Goal: Task Accomplishment & Management: Manage account settings

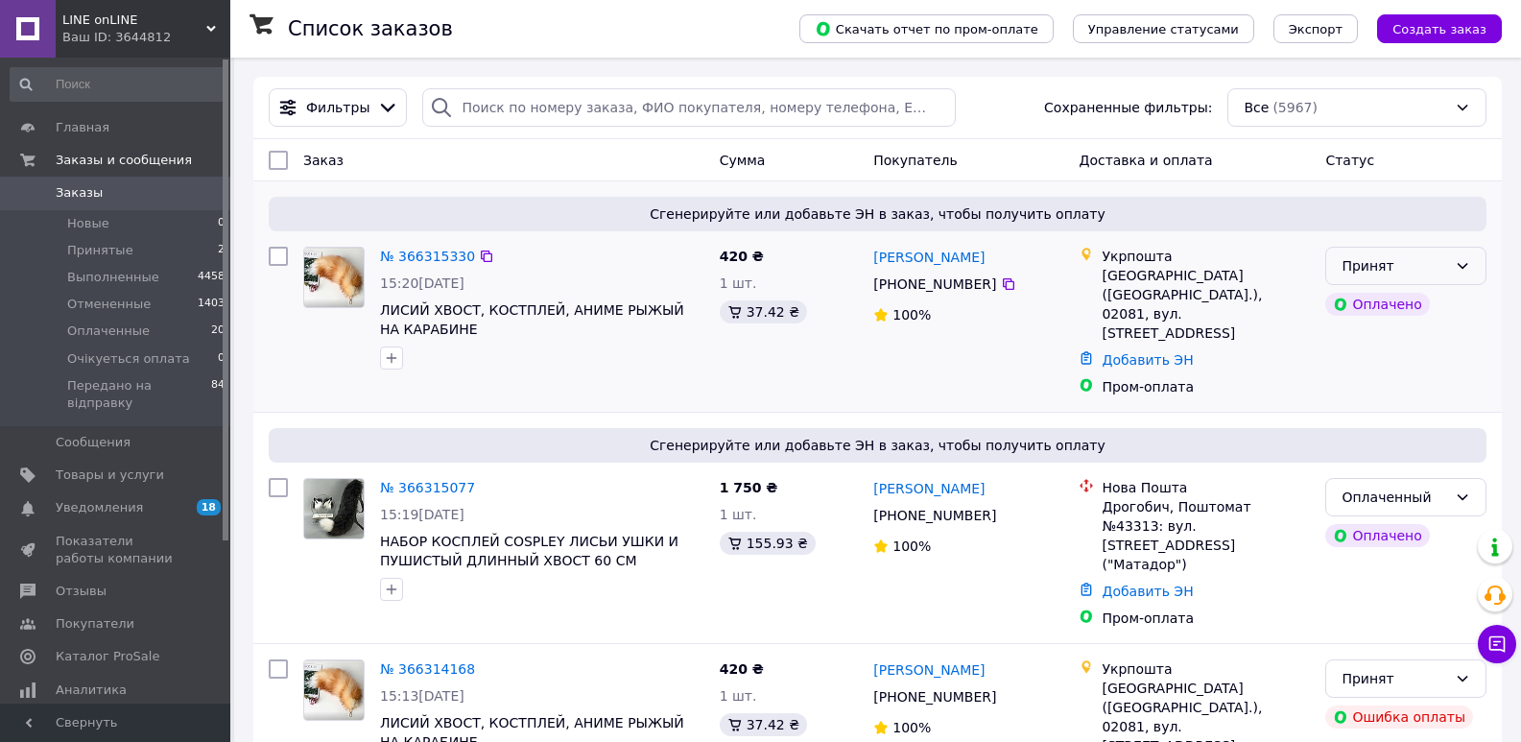
click at [1436, 270] on div "Принят" at bounding box center [1394, 265] width 106 height 21
click at [1389, 345] on li "Отменен" at bounding box center [1405, 342] width 159 height 35
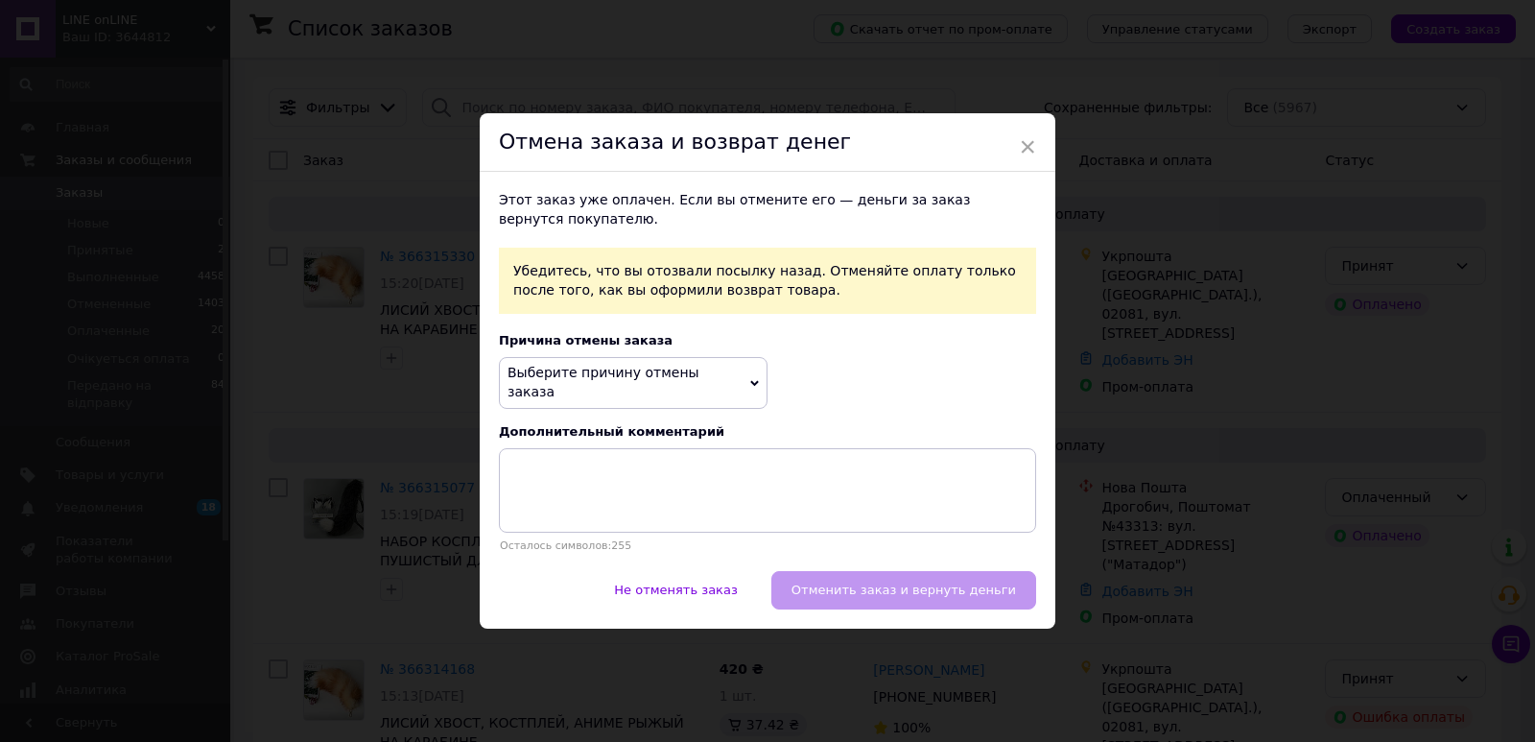
click at [699, 381] on span "Выберите причину отмены заказа" at bounding box center [604, 382] width 192 height 35
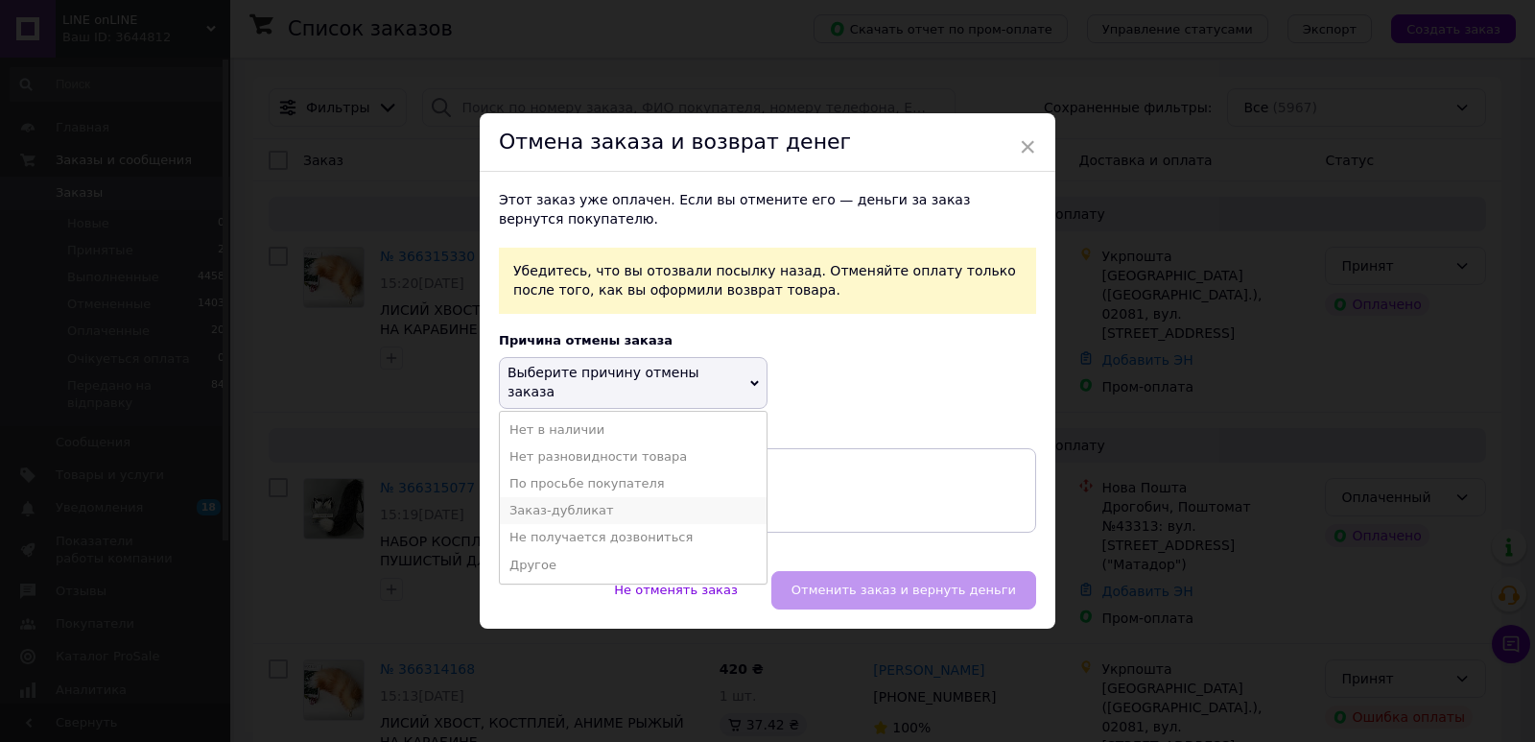
click at [604, 502] on li "Заказ-дубликат" at bounding box center [633, 510] width 267 height 27
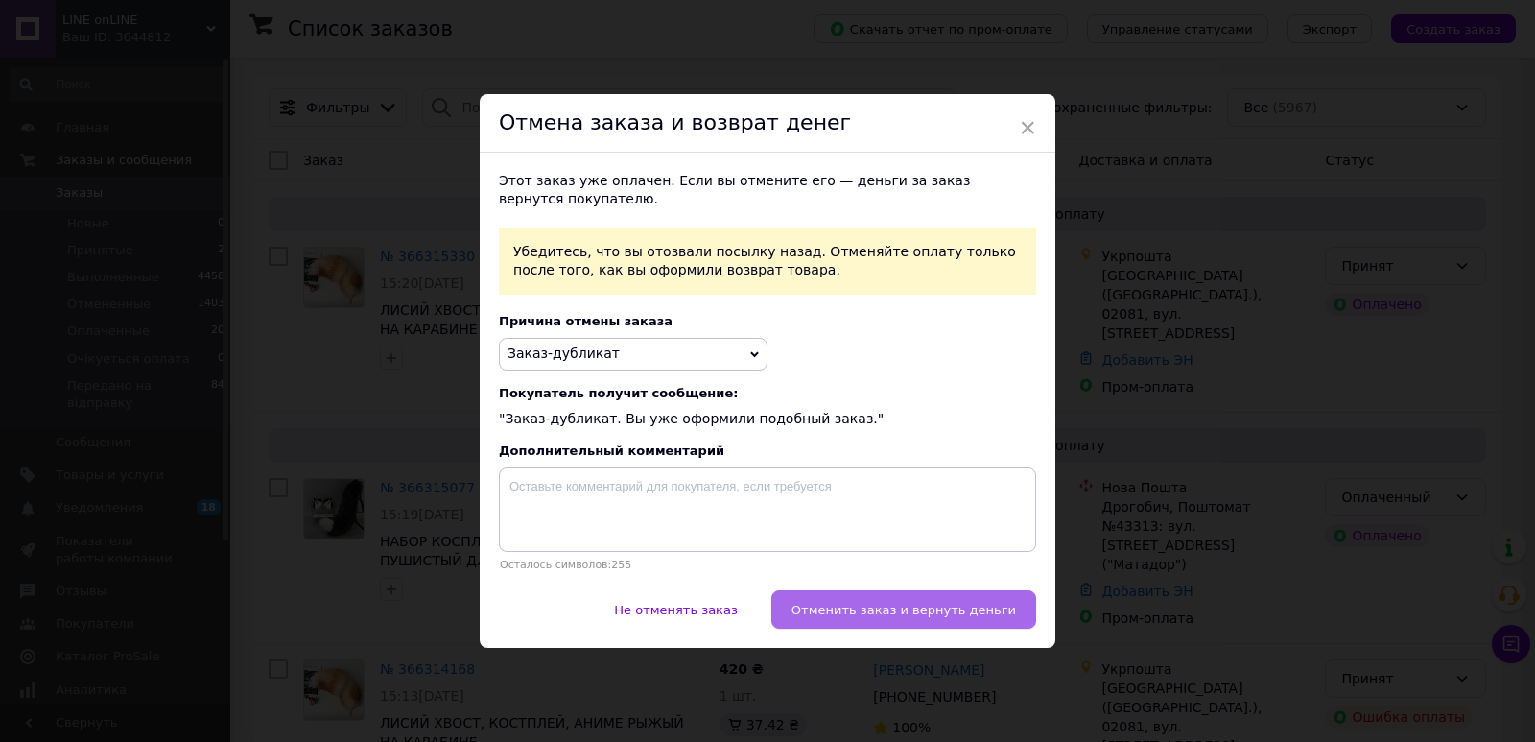
click at [930, 612] on span "Отменить заказ и вернуть деньги" at bounding box center [903, 609] width 224 height 14
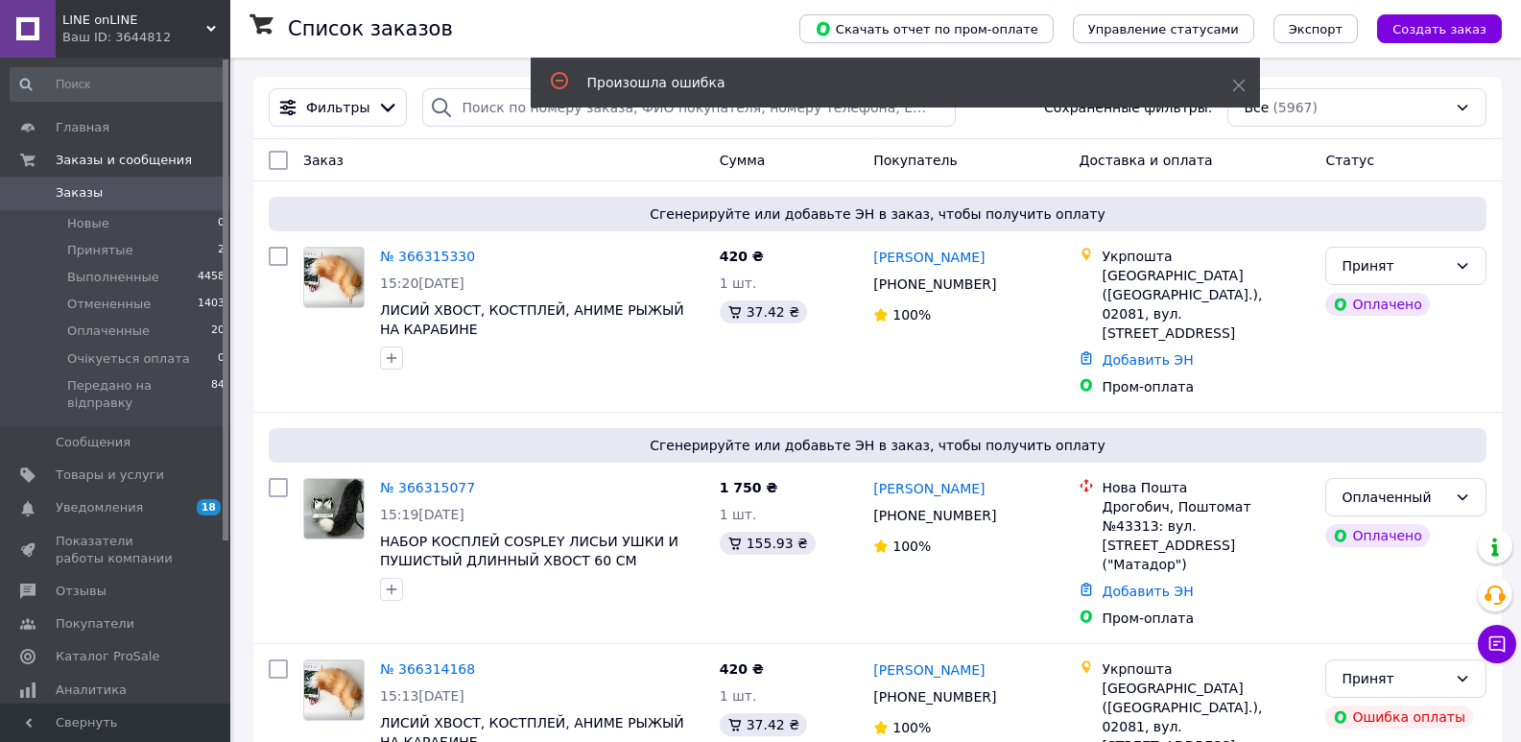
click at [170, 202] on link "Заказы 0" at bounding box center [118, 193] width 236 height 33
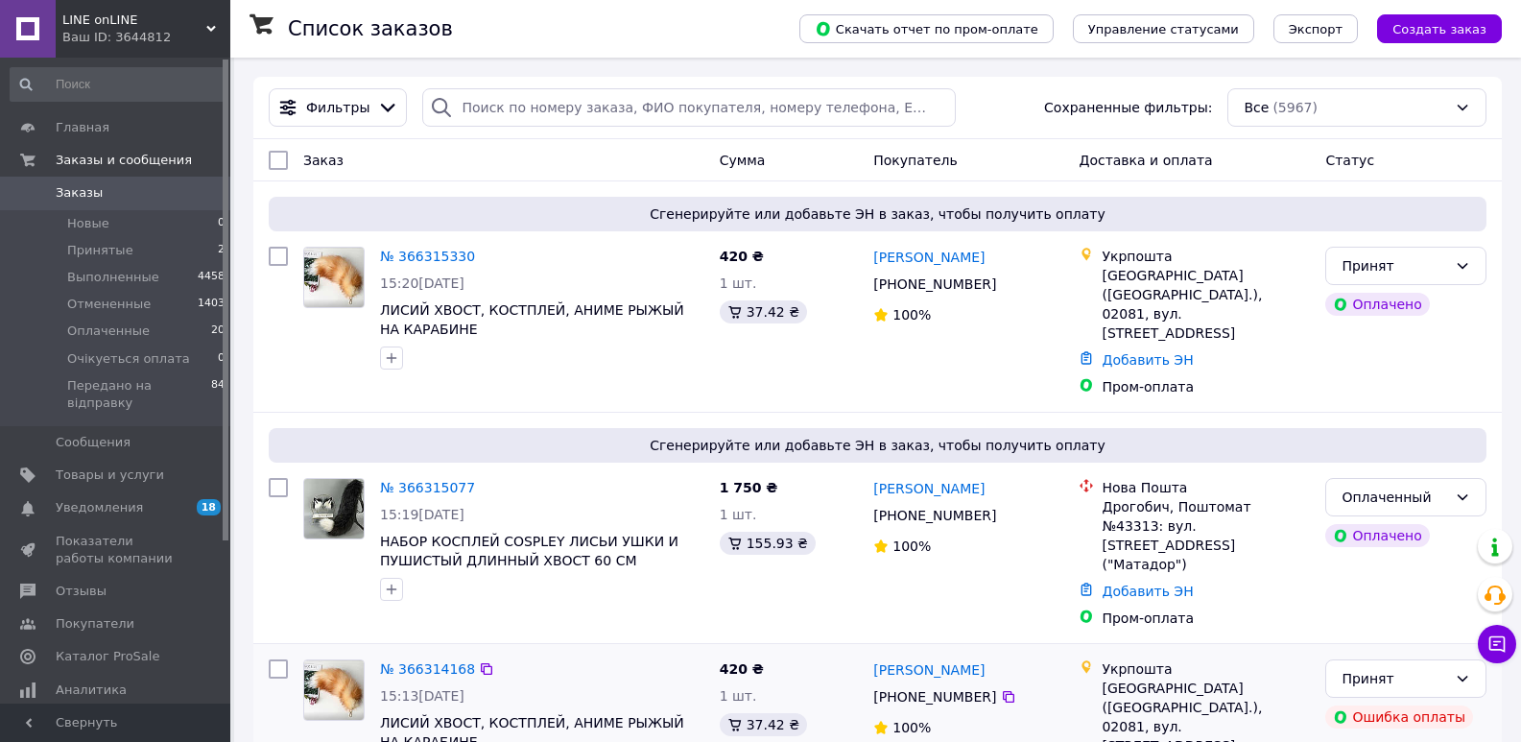
scroll to position [192, 0]
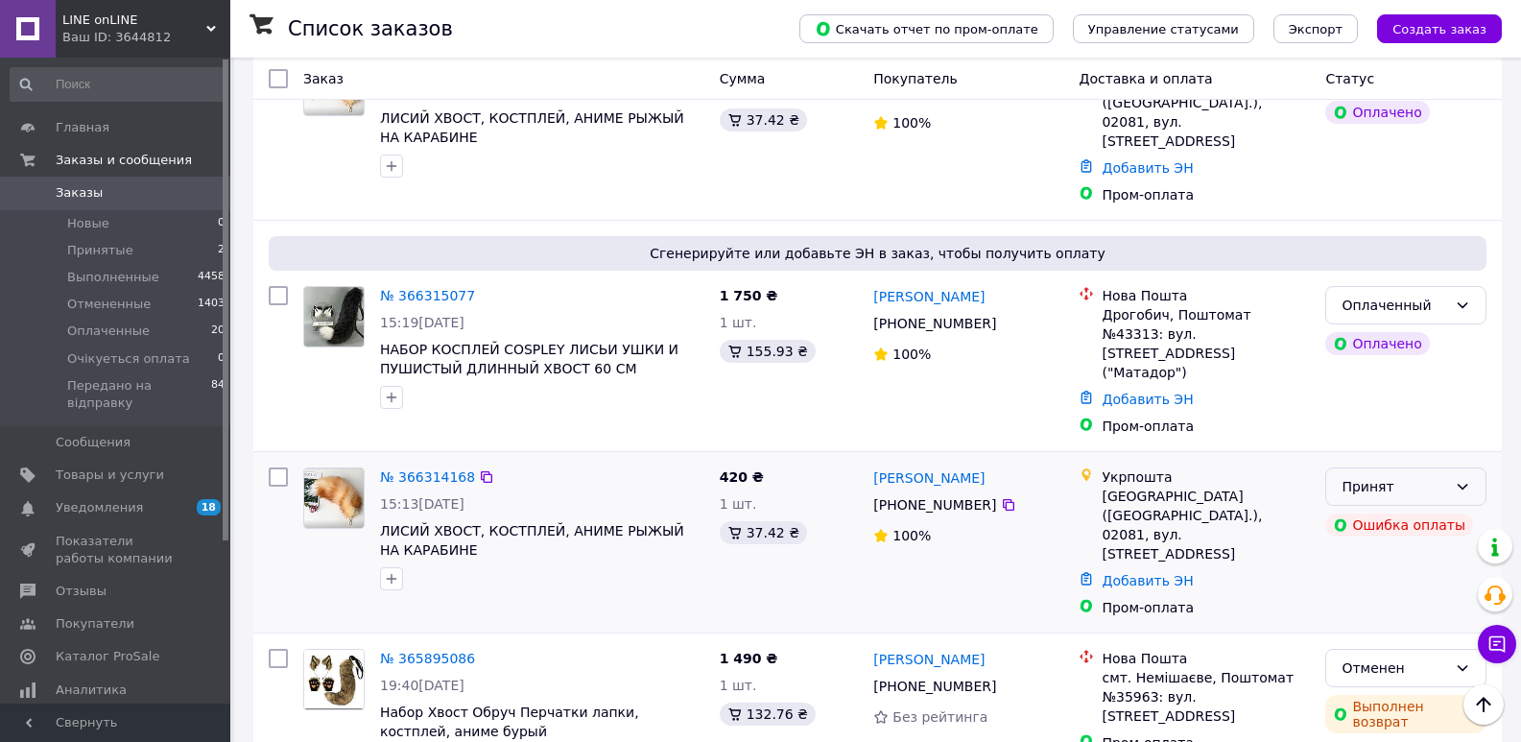
click at [1418, 476] on div "Принят" at bounding box center [1394, 486] width 106 height 21
click at [1376, 599] on li "Передано на відправку" at bounding box center [1405, 623] width 159 height 54
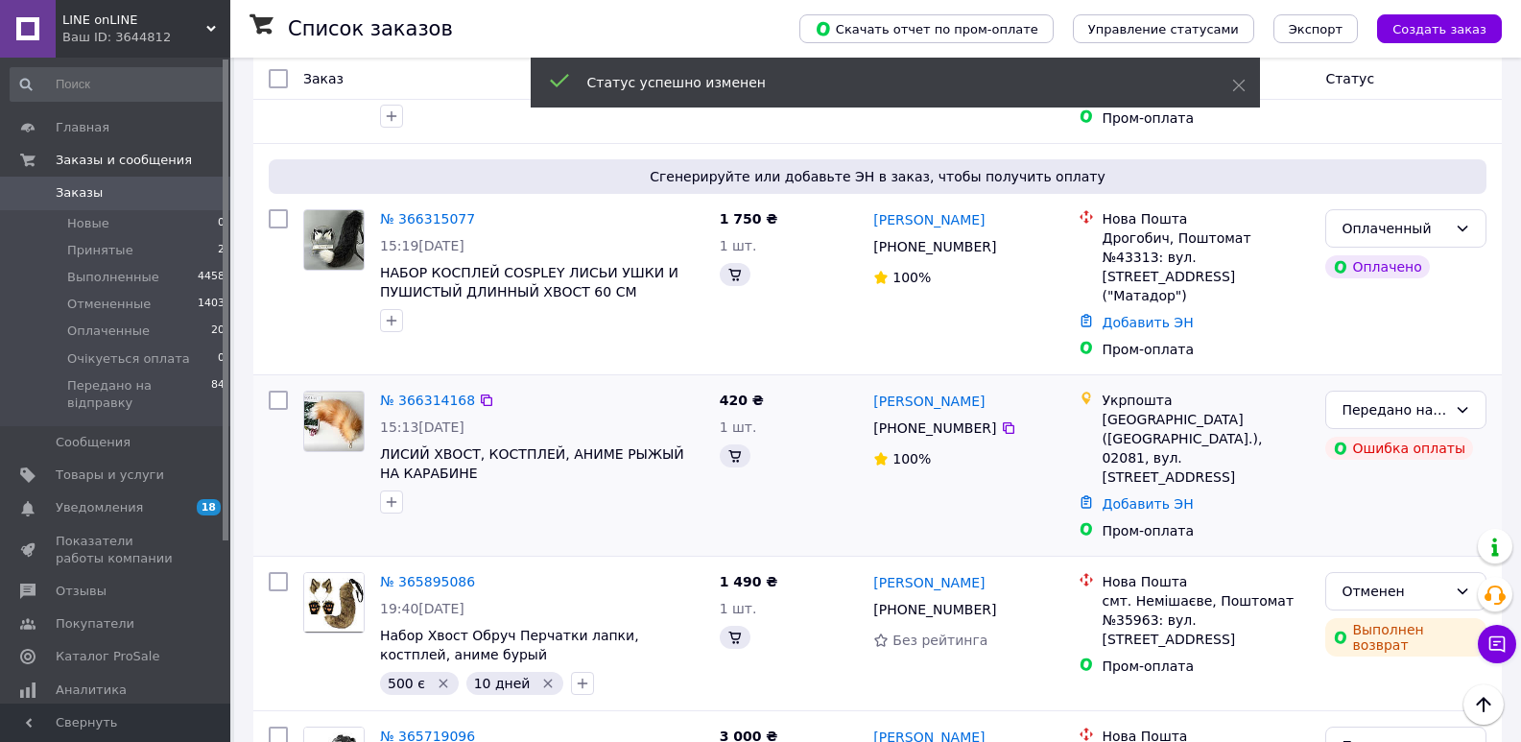
scroll to position [142, 0]
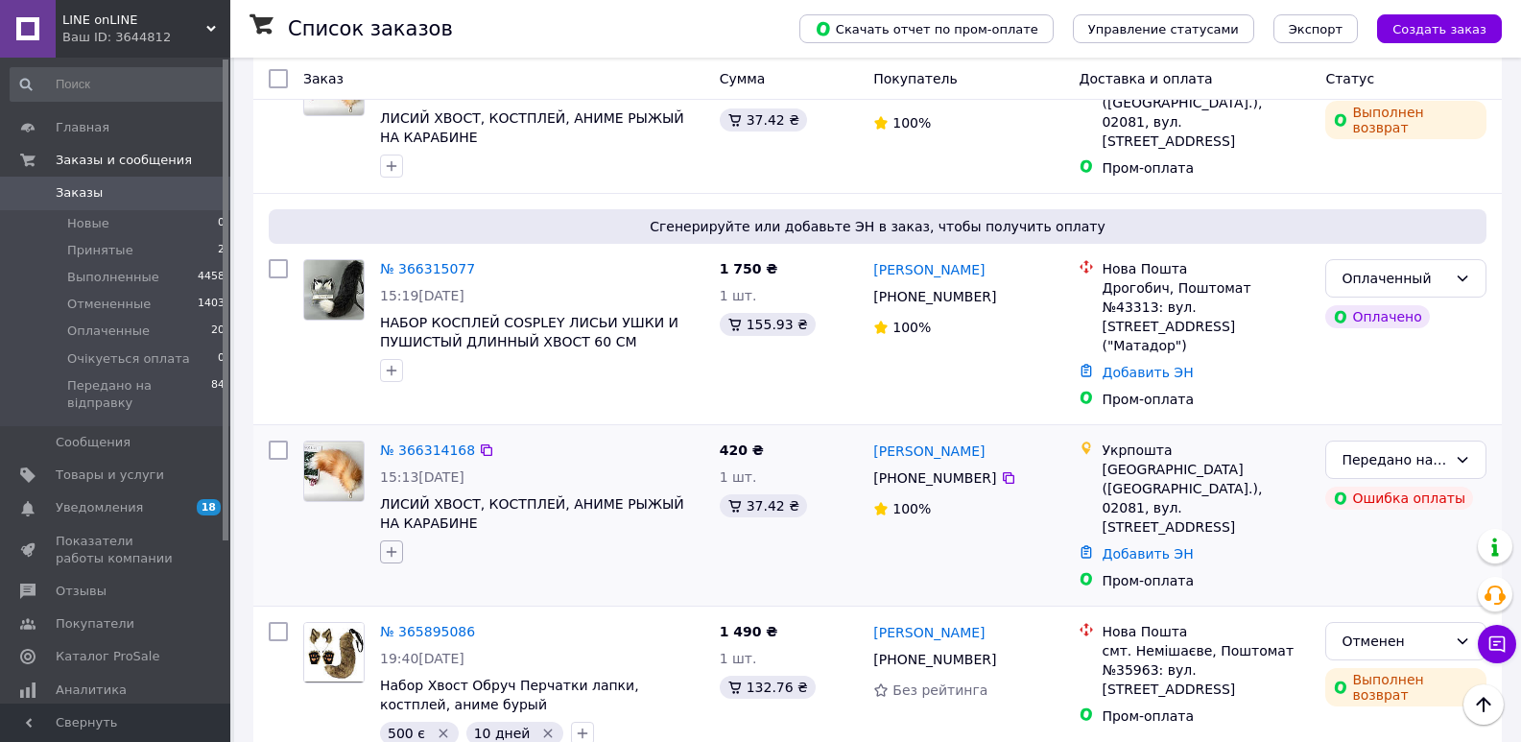
click at [390, 544] on icon "button" at bounding box center [391, 551] width 15 height 15
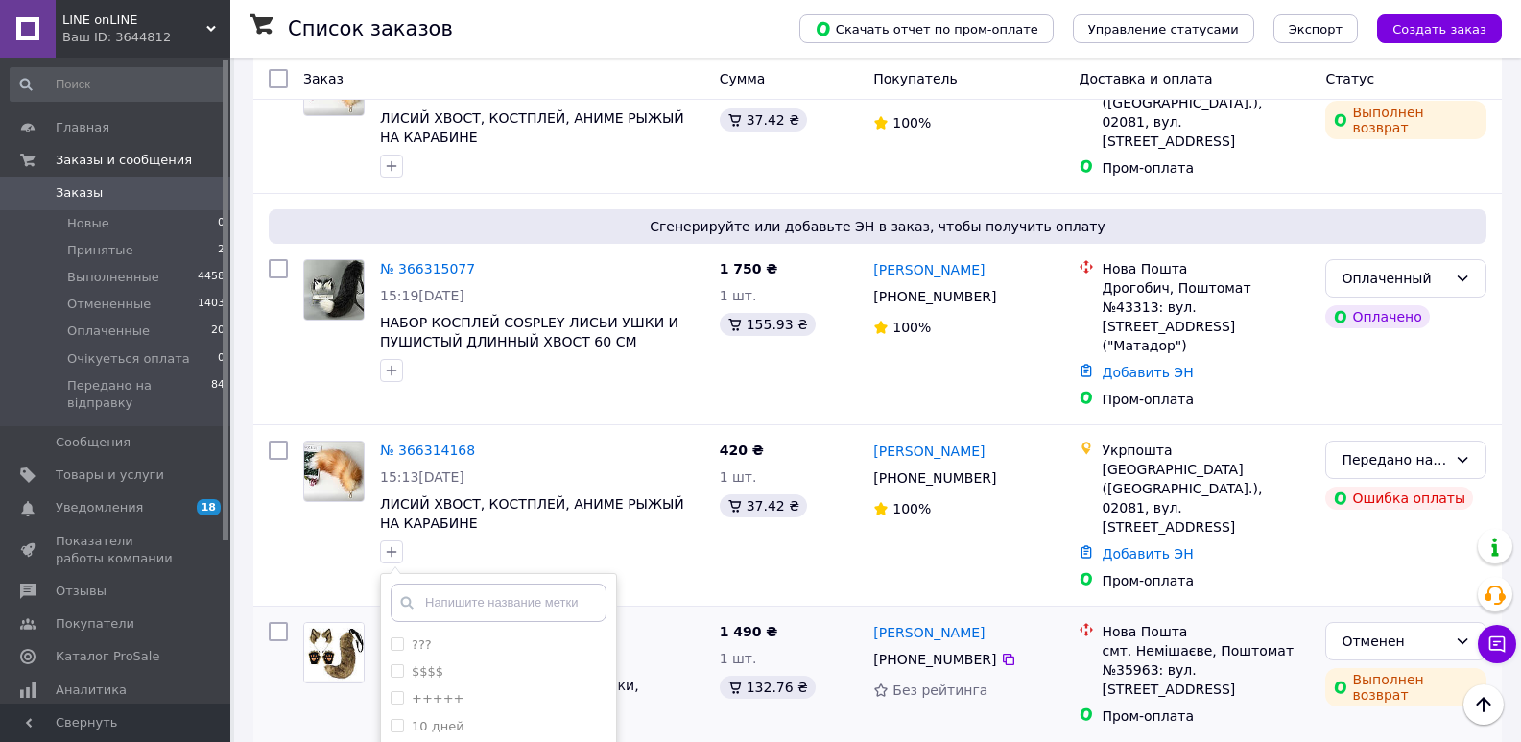
scroll to position [334, 0]
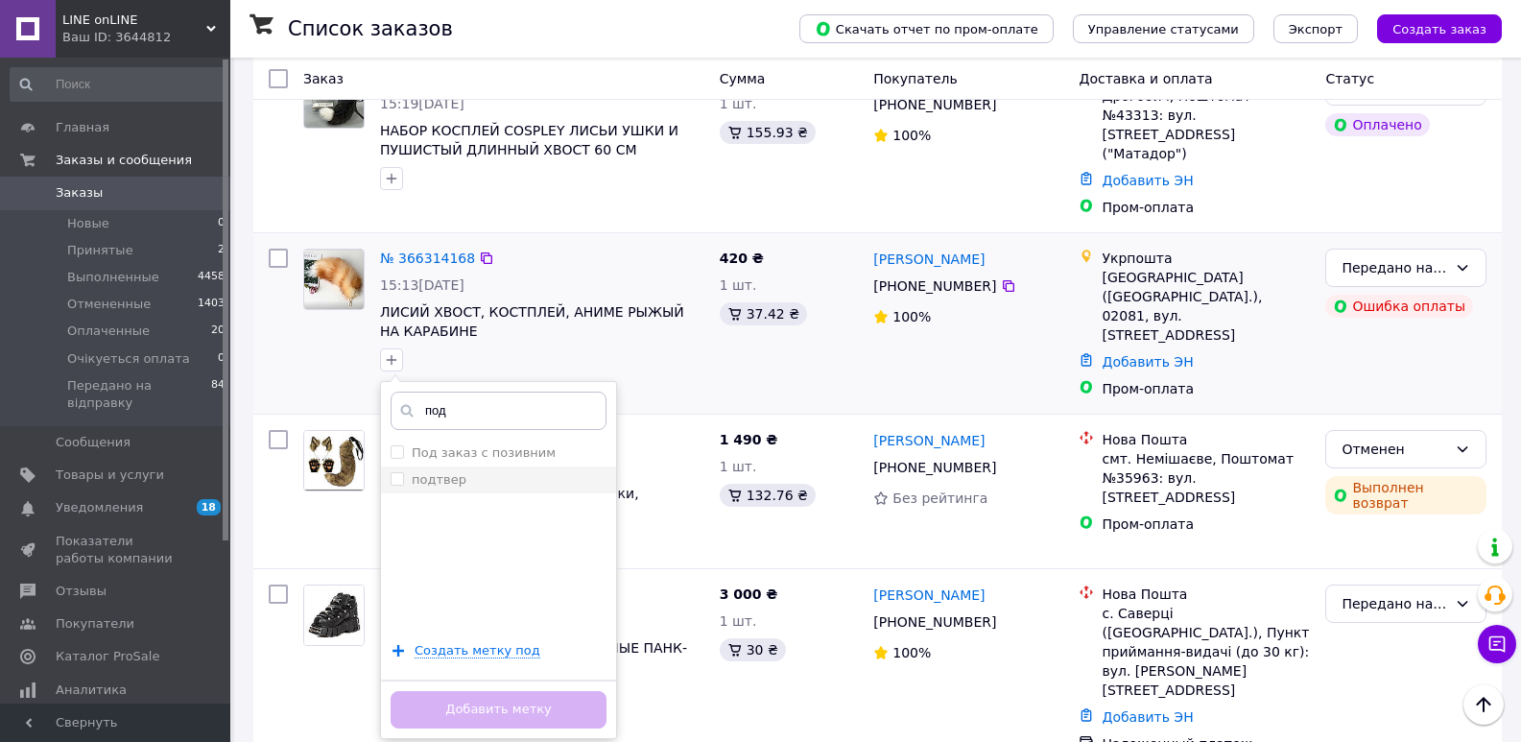
type input "под"
click at [488, 471] on div "подтвер" at bounding box center [498, 479] width 216 height 17
checkbox input "true"
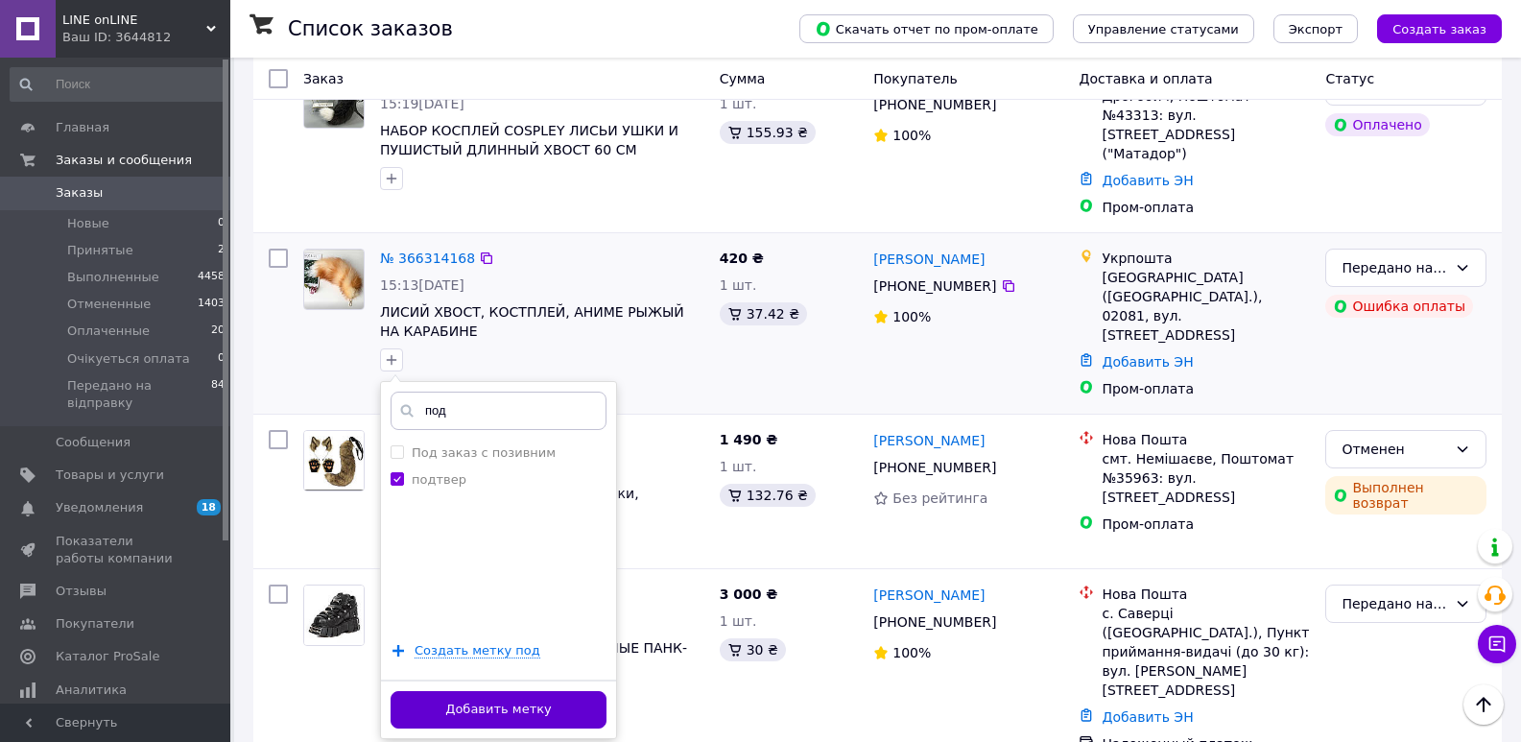
click at [560, 691] on button "Добавить метку" at bounding box center [498, 709] width 216 height 37
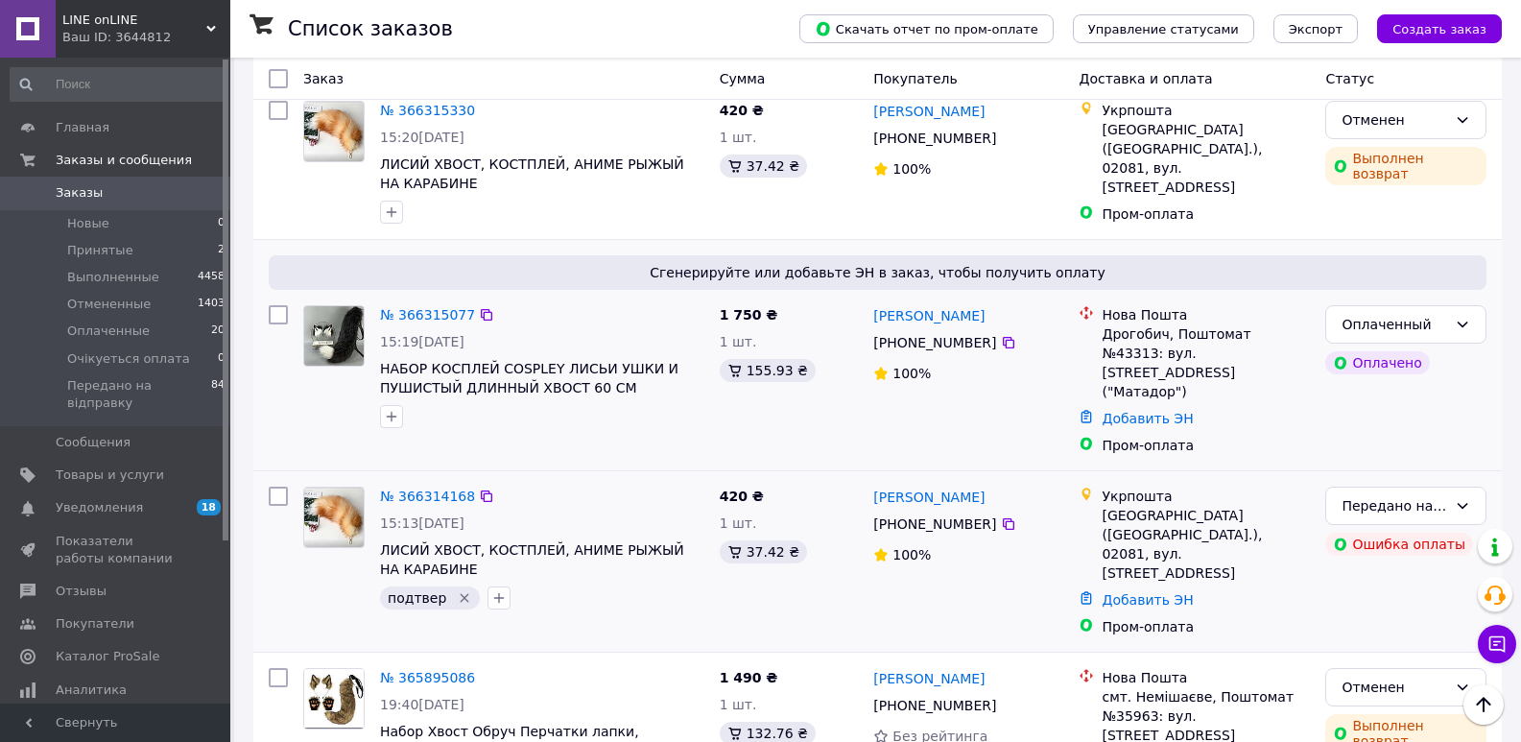
scroll to position [192, 0]
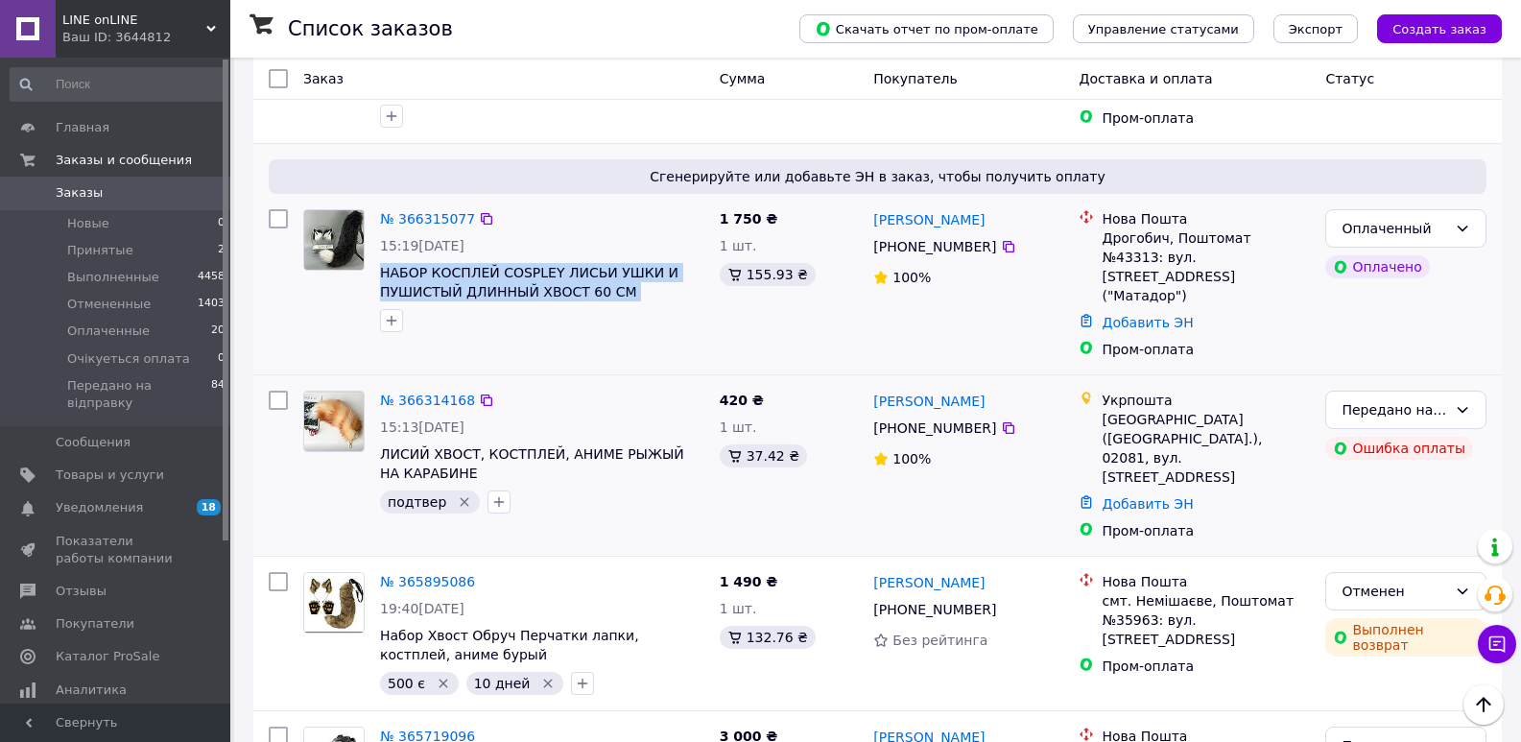
drag, startPoint x: 378, startPoint y: 271, endPoint x: 683, endPoint y: 297, distance: 306.3
click at [683, 297] on div "№ 366315077 15:19[DATE] НАБОР КОСПЛЕЙ COSPLEY ЛИСЬИ УШКИ И ПУШИСТЫЙ ДЛИННЫЙ ХВО…" at bounding box center [542, 270] width 340 height 138
copy span "НАБОР КОСПЛЕЙ COSPLEY ЛИСЬИ УШКИ И ПУШИСТЫЙ ДЛИННЫЙ ХВОСТ 60 СМ ЧЕРНОГО"
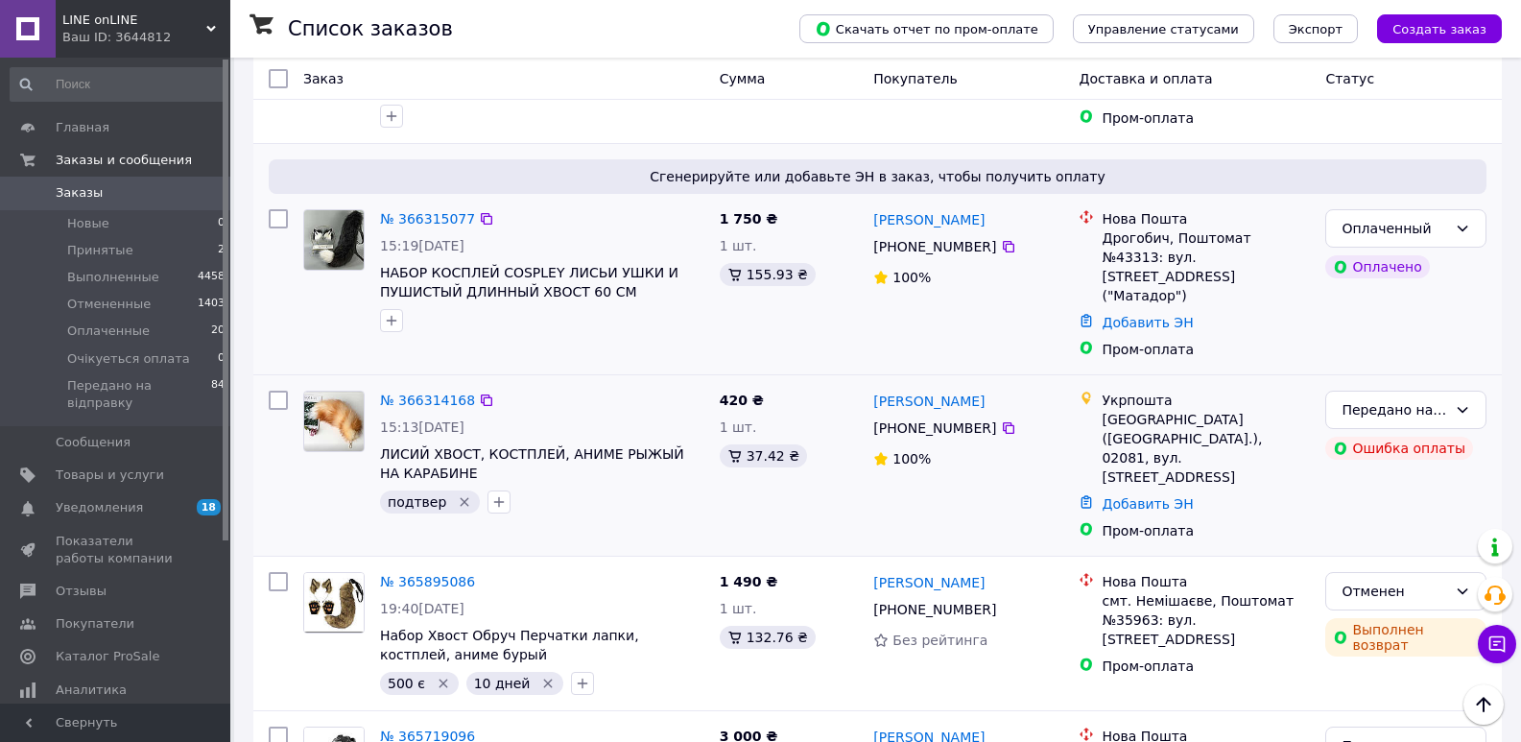
click at [624, 340] on div "№ 366315077 15:19[DATE] НАБОР КОСПЛЕЙ COSPLEY ЛИСЬИ УШКИ И ПУШИСТЫЙ ДЛИННЫЙ ХВО…" at bounding box center [542, 270] width 340 height 138
click at [431, 225] on link "№ 366315077" at bounding box center [427, 218] width 95 height 15
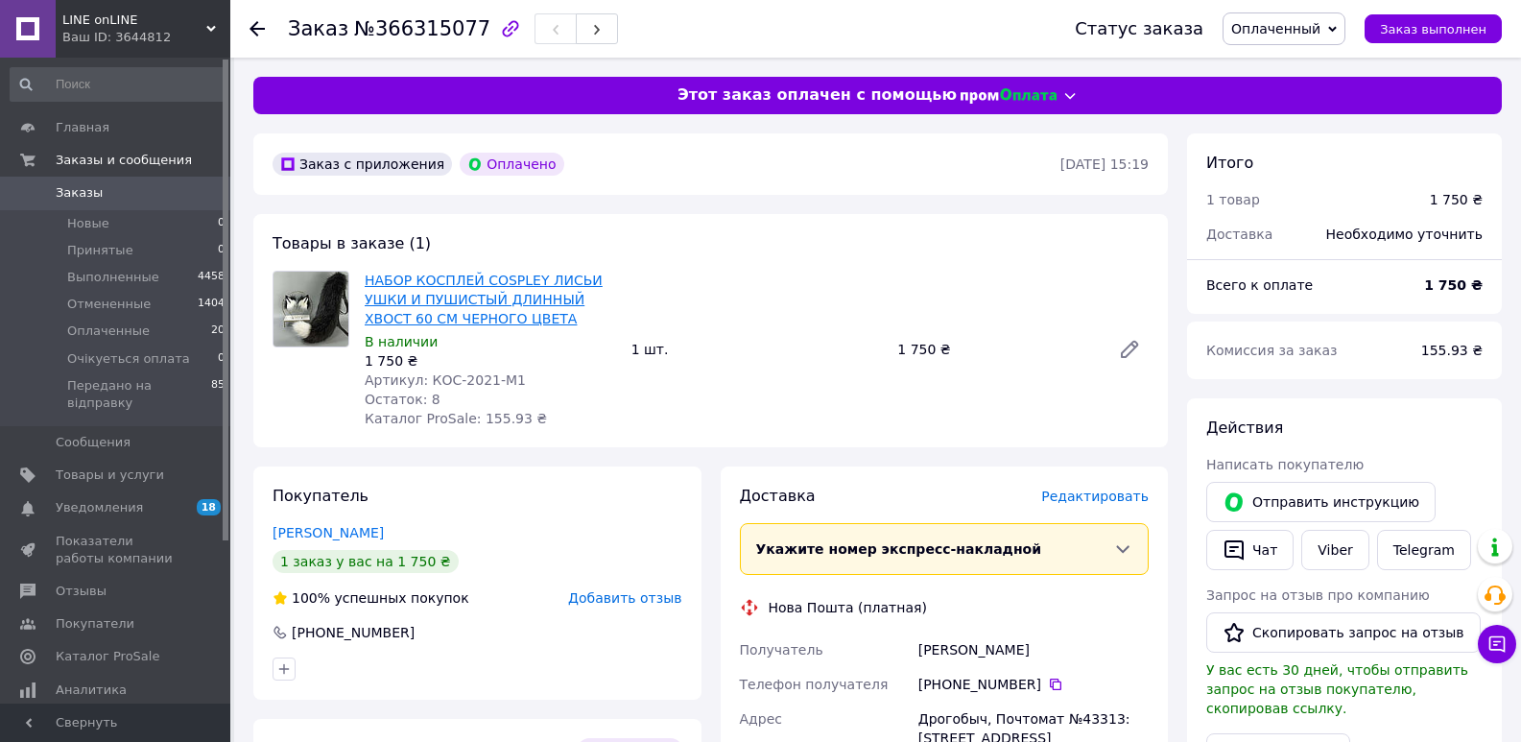
click at [501, 288] on link "НАБОР КОСПЛЕЙ COSPLEY ЛИСЬИ УШКИ И ПУШИСТЫЙ ДЛИННЫЙ ХВОСТ 60 СМ ЧЕРНОГО ЦВЕТА" at bounding box center [484, 299] width 238 height 54
click at [148, 189] on span "Заказы" at bounding box center [117, 192] width 122 height 17
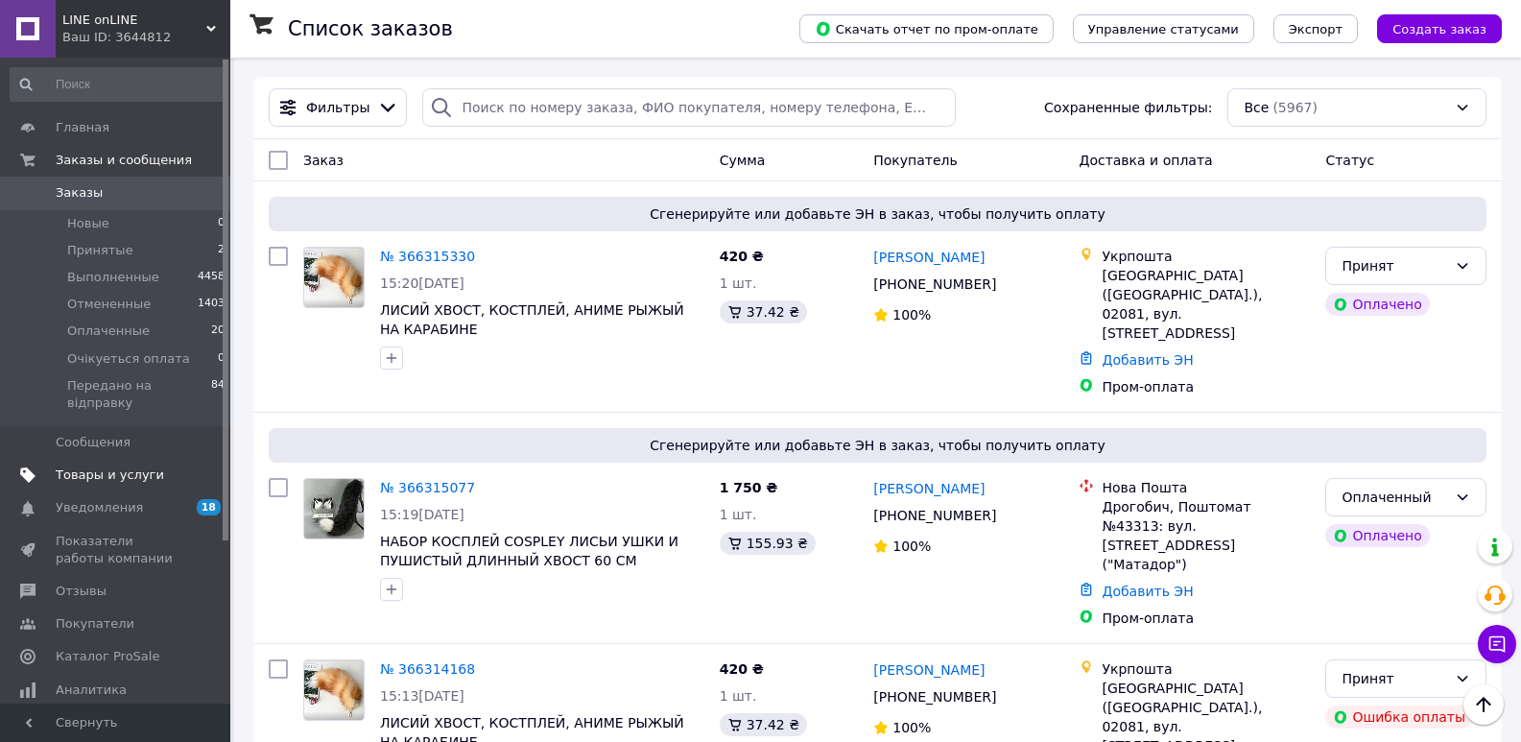
scroll to position [192, 0]
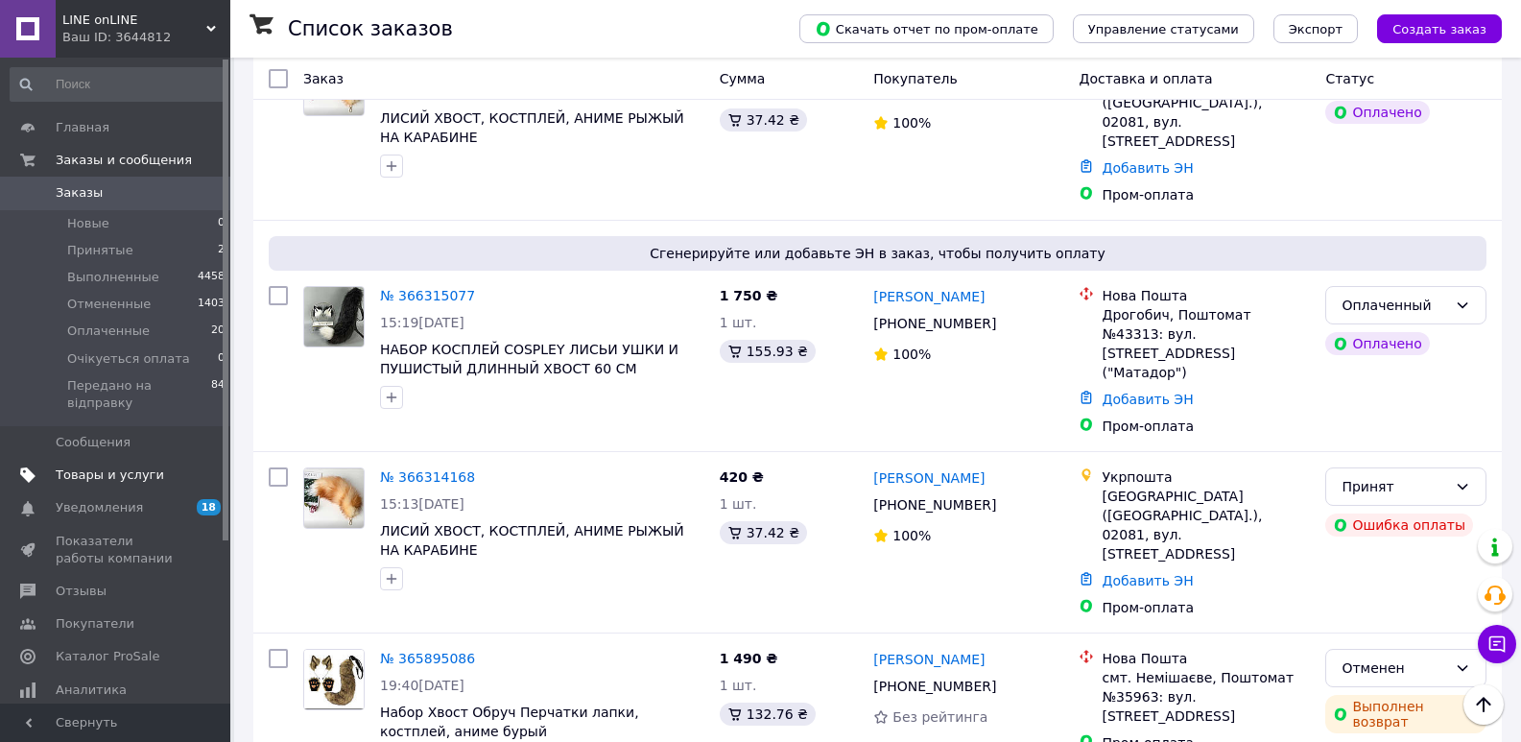
click at [130, 466] on span "Товары и услуги" at bounding box center [110, 474] width 108 height 17
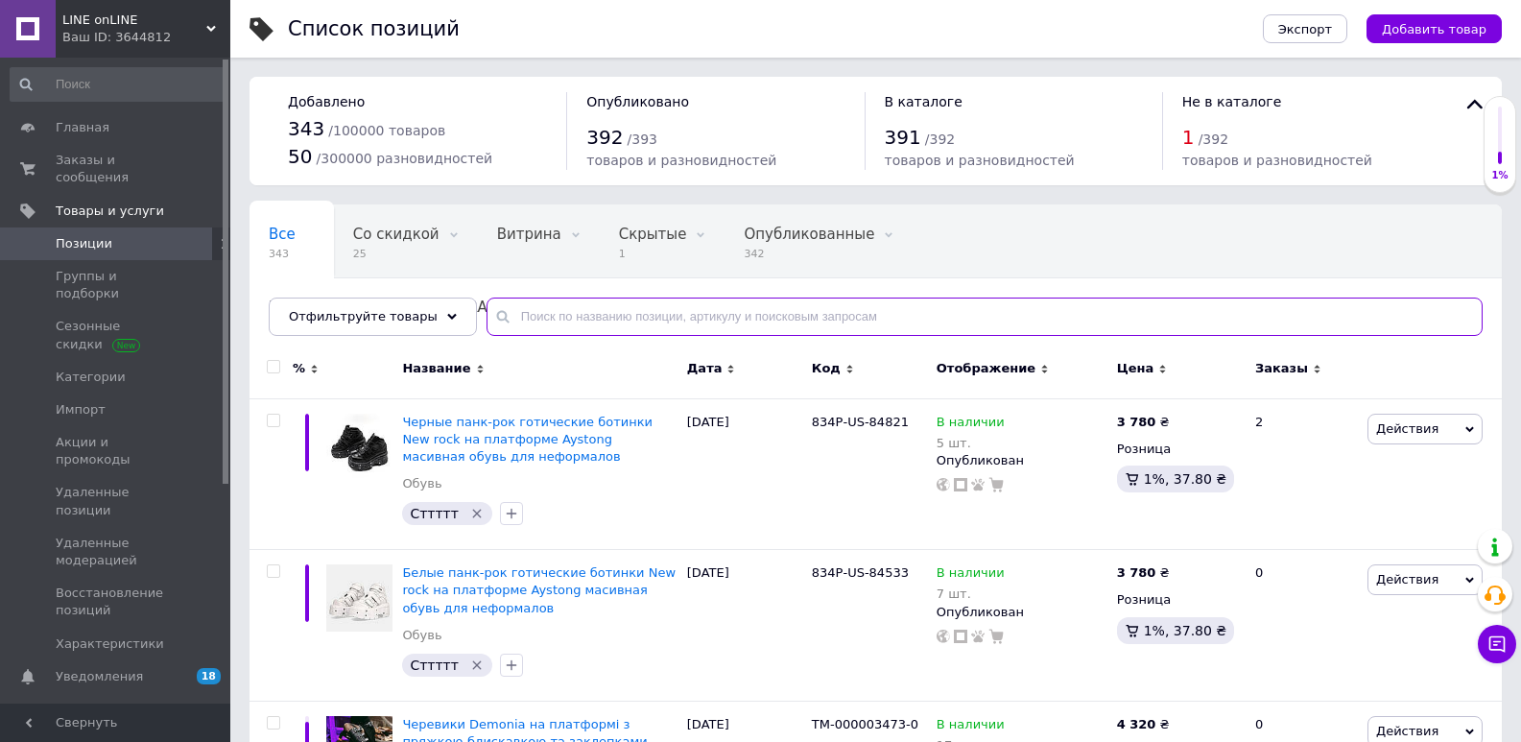
paste input "НАБОР КОСПЛЕЙ COSPLEY ЛИСЬИ УШКИ И ПУШИСТЫЙ ДЛИННЫЙ ХВОСТ 60 СМ ЧЕРНОГО"
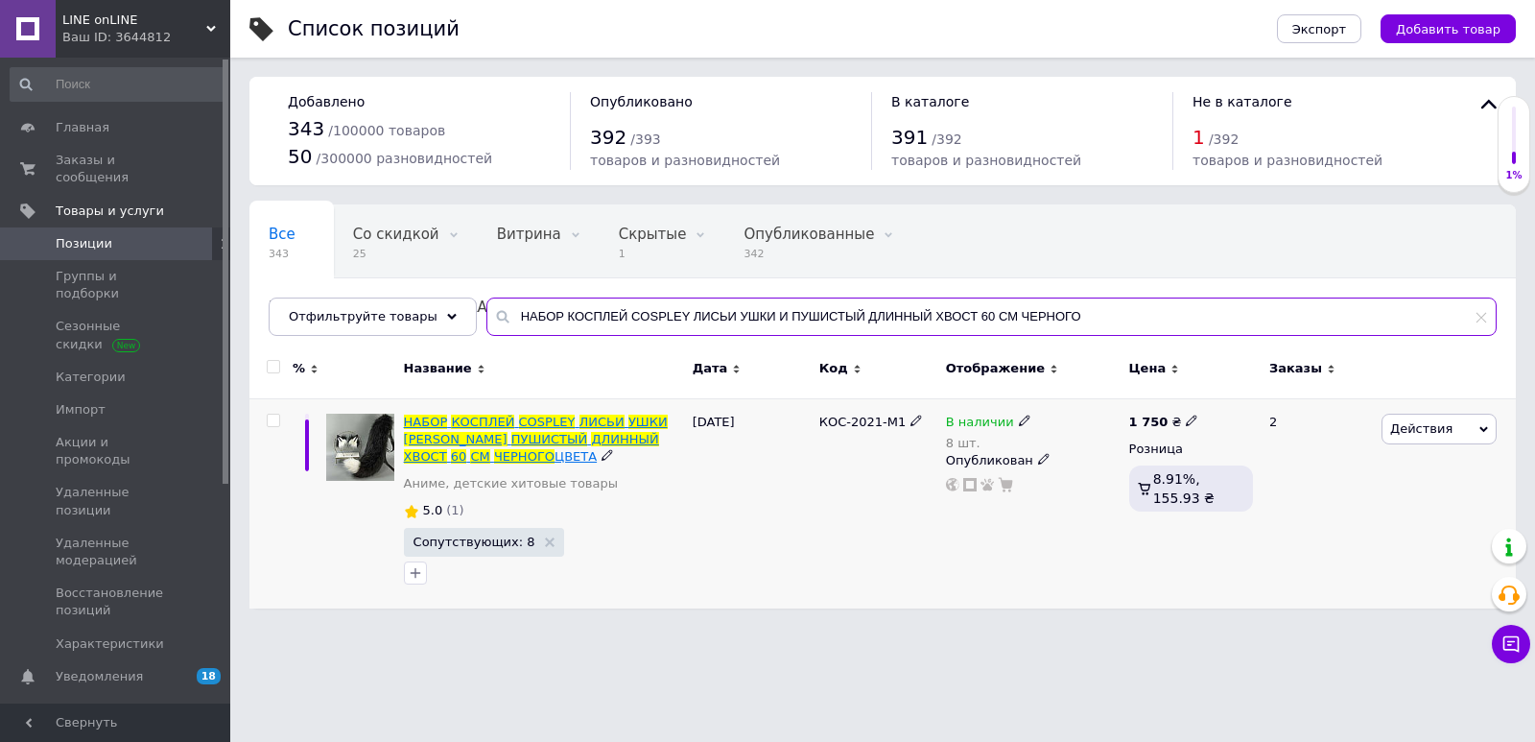
type input "НАБОР КОСПЛЕЙ COSPLEY ЛИСЬИ УШКИ И ПУШИСТЫЙ ДЛИННЫЙ ХВОСТ 60 СМ ЧЕРНОГО"
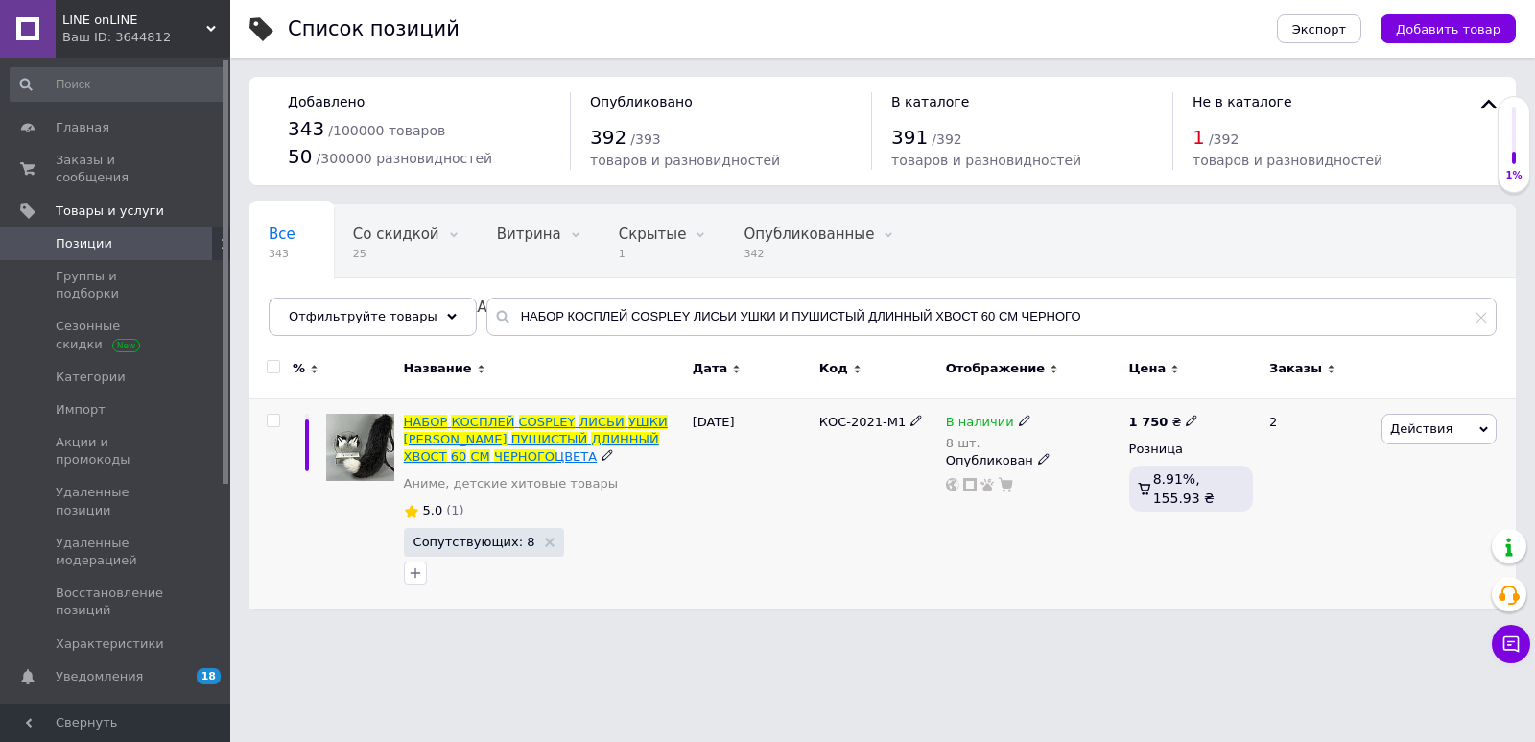
click at [451, 449] on span at bounding box center [449, 456] width 4 height 14
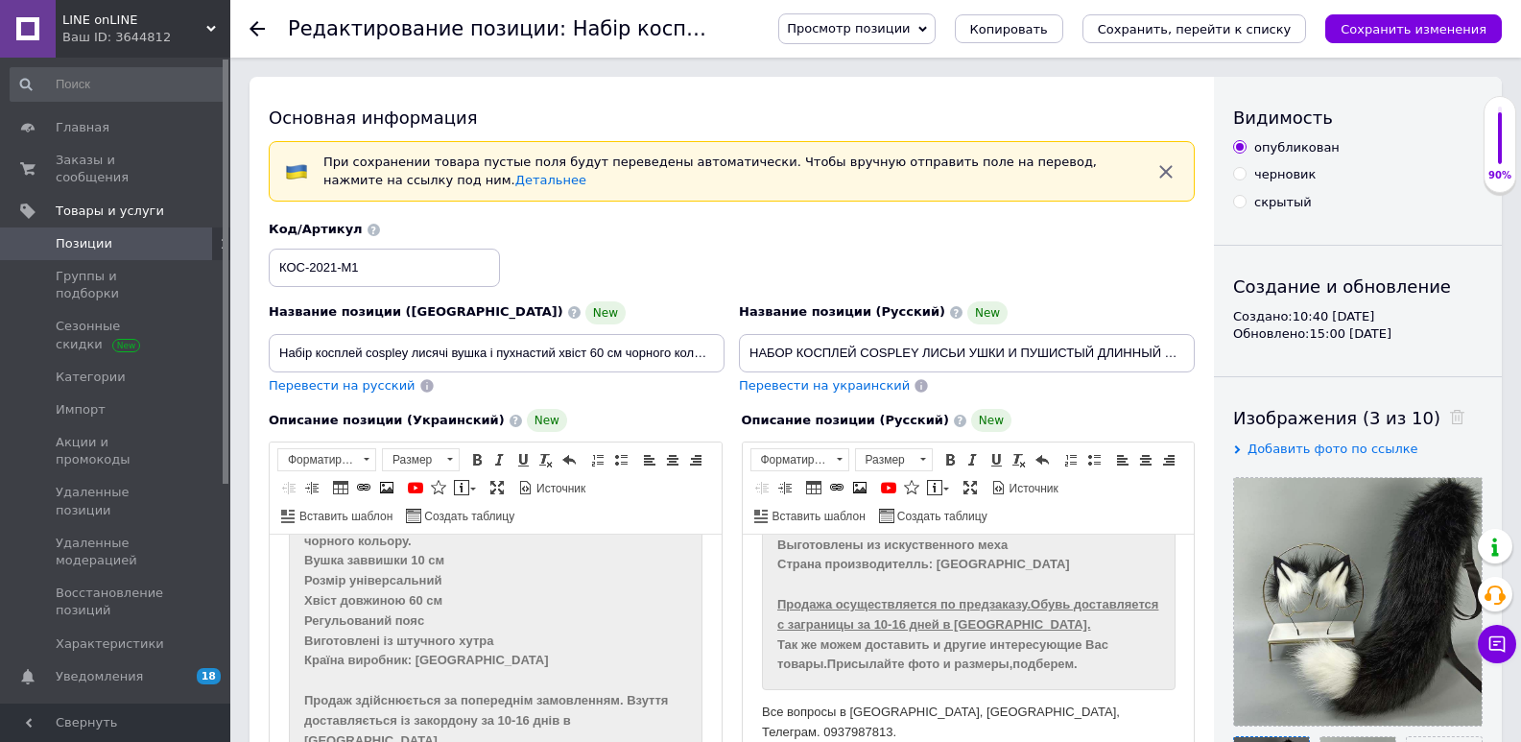
scroll to position [192, 0]
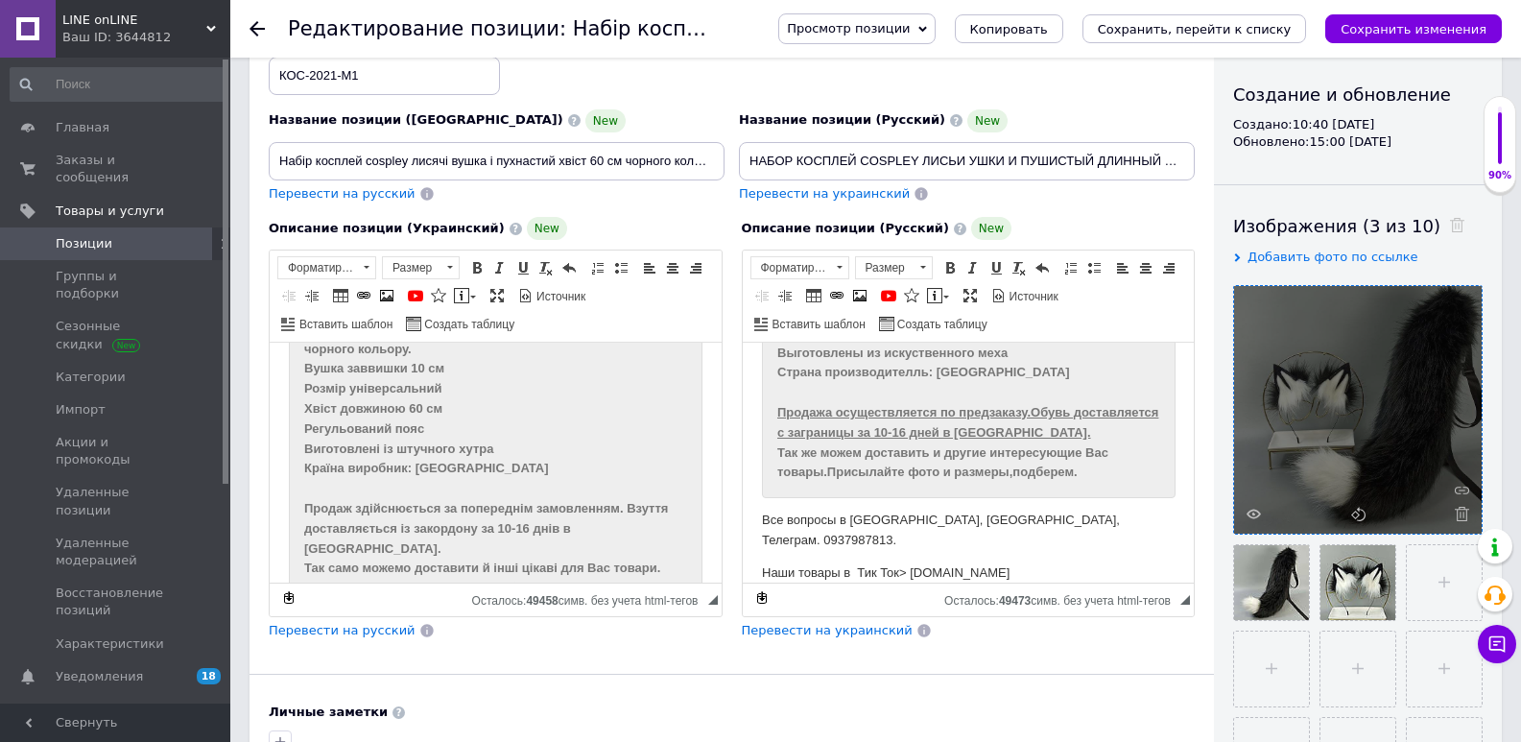
click at [1241, 510] on div at bounding box center [1358, 410] width 248 height 248
click at [1260, 508] on icon at bounding box center [1253, 514] width 14 height 14
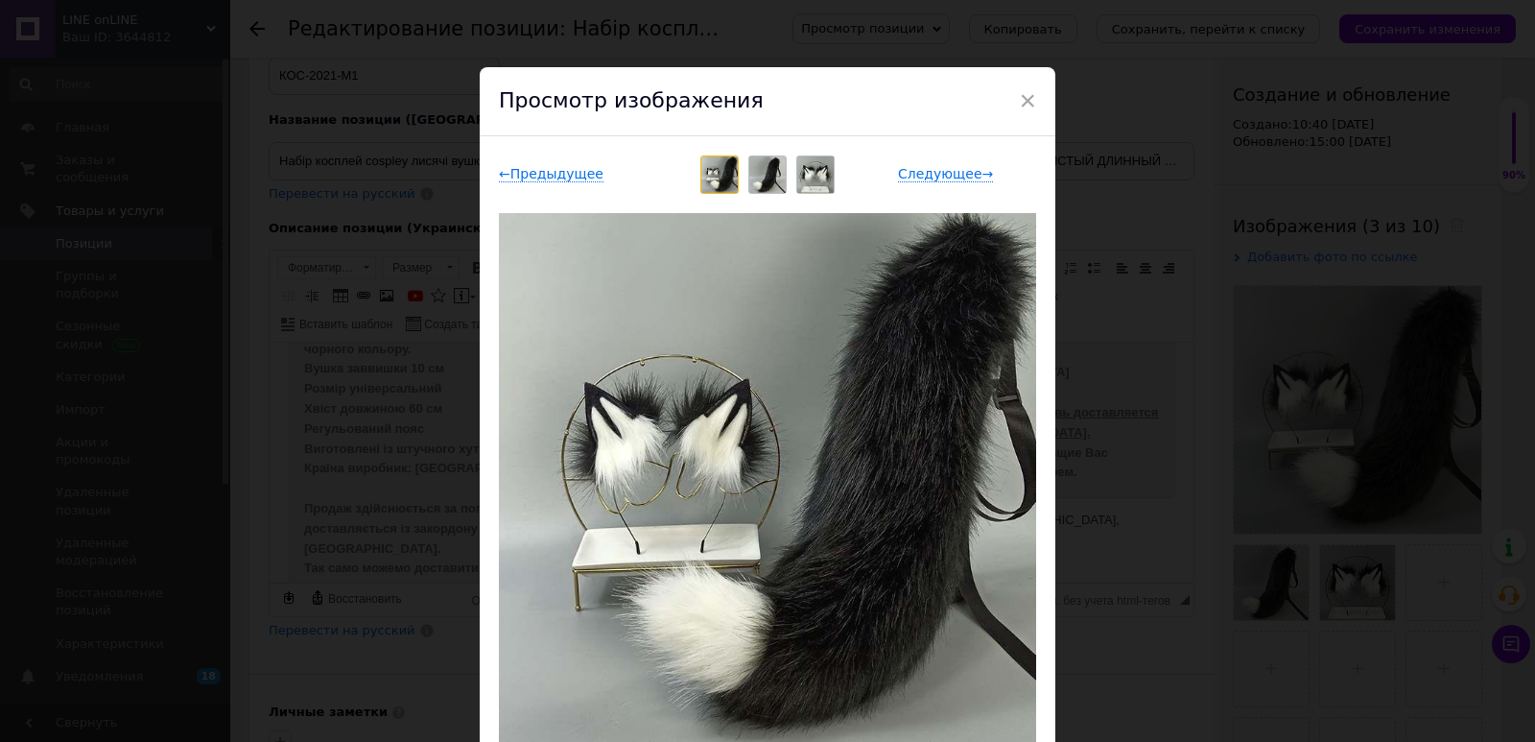
click at [1029, 97] on span "×" at bounding box center [1027, 100] width 17 height 33
